Goal: Transaction & Acquisition: Purchase product/service

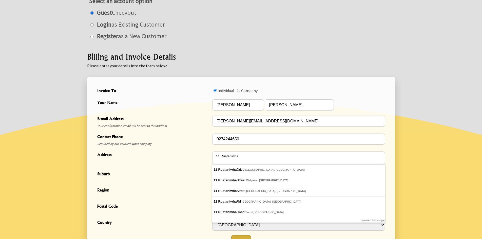
scroll to position [101, 0]
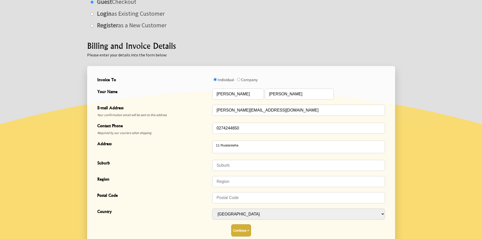
type textarea "[STREET_ADDRESS]"
type input "Waipukurau"
type input "4200"
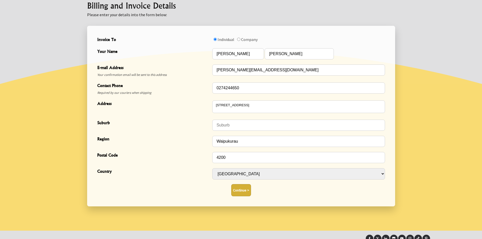
scroll to position [152, 0]
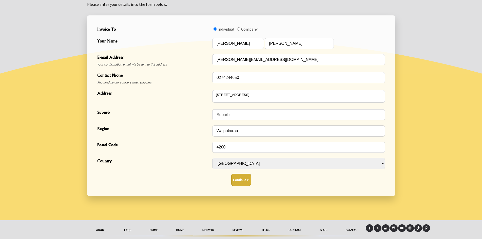
click at [244, 179] on button "Continue >" at bounding box center [241, 180] width 20 height 12
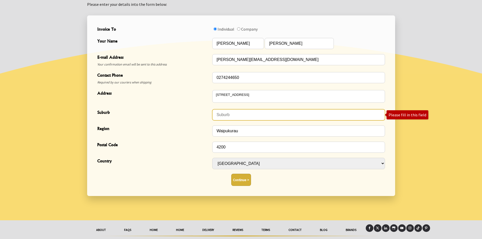
click at [223, 117] on input "Suburb" at bounding box center [298, 114] width 173 height 11
type input "CHB"
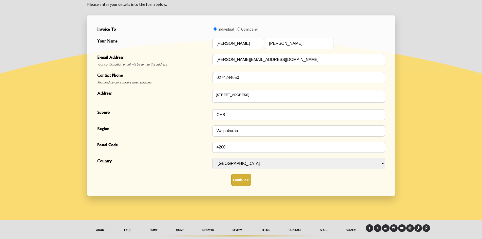
click at [246, 179] on button "Continue >" at bounding box center [241, 180] width 20 height 12
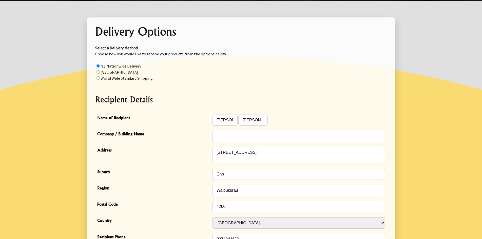
scroll to position [76, 0]
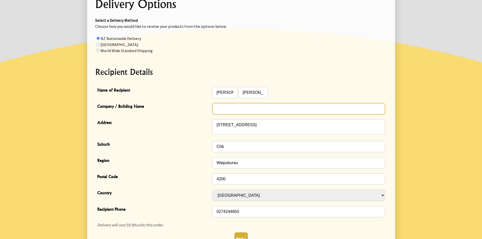
click at [223, 111] on input "Company / Building Name" at bounding box center [298, 108] width 173 height 11
type input "Bishop's Dental Surgery"
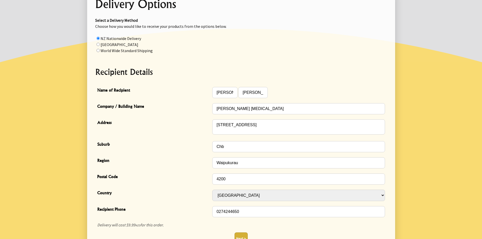
click at [164, 117] on div "Address 11 Ruataniwha Street" at bounding box center [241, 128] width 292 height 22
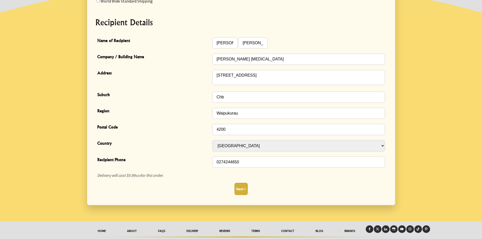
scroll to position [127, 0]
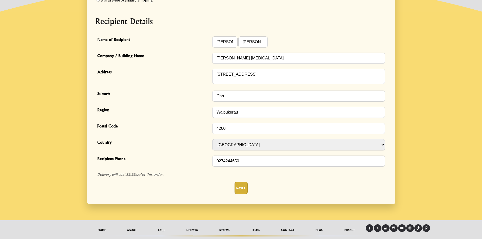
click at [242, 188] on button "Next >" at bounding box center [241, 188] width 13 height 12
